Goal: Information Seeking & Learning: Learn about a topic

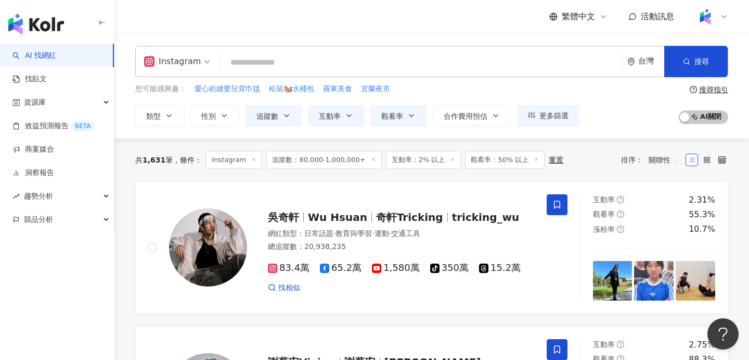
click at [459, 69] on input "search" at bounding box center [422, 63] width 394 height 20
type input "*"
click at [60, 226] on div "競品分析" at bounding box center [57, 219] width 114 height 23
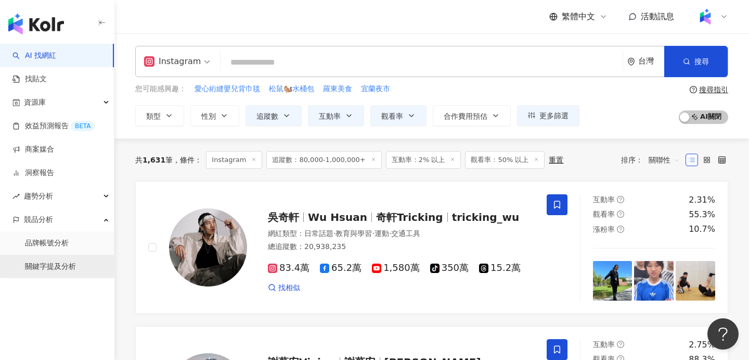
click at [64, 270] on link "關鍵字提及分析" at bounding box center [50, 266] width 51 height 10
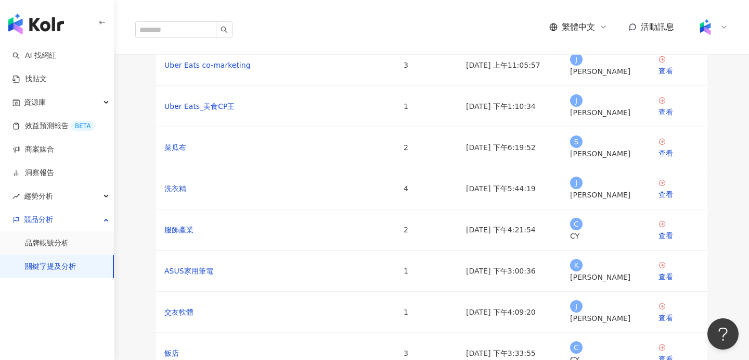
scroll to position [96, 0]
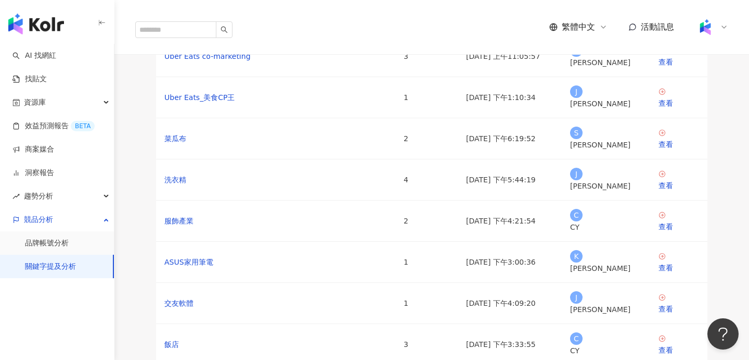
click at [672, 109] on div "查看" at bounding box center [679, 102] width 41 height 11
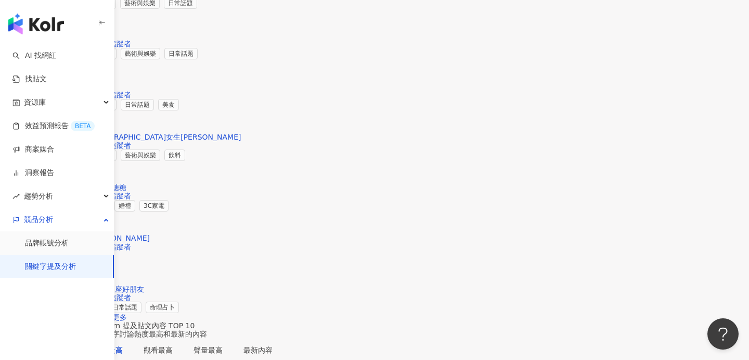
scroll to position [1669, 0]
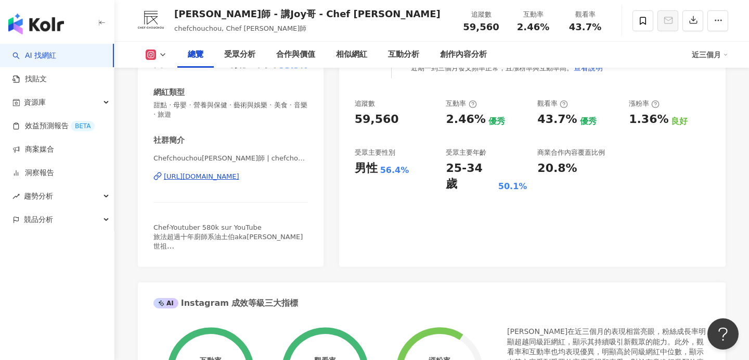
scroll to position [151, 0]
